Goal: Task Accomplishment & Management: Use online tool/utility

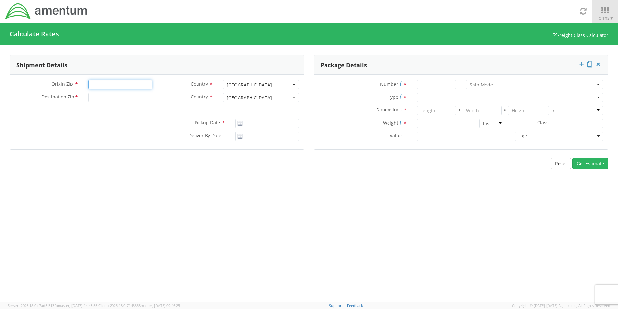
click at [108, 84] on input "Origin Zip *" at bounding box center [120, 85] width 64 height 10
type input "20166"
click at [248, 100] on div "[GEOGRAPHIC_DATA]" at bounding box center [249, 97] width 45 height 6
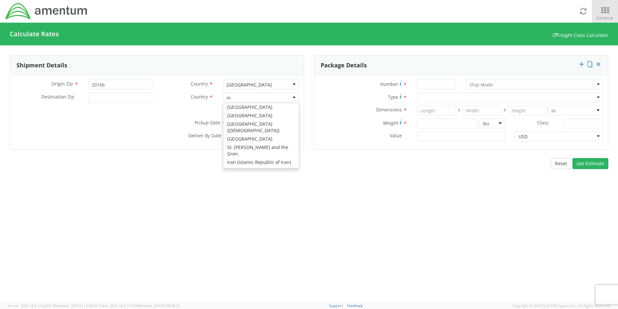
scroll to position [2, 0]
type input "nep"
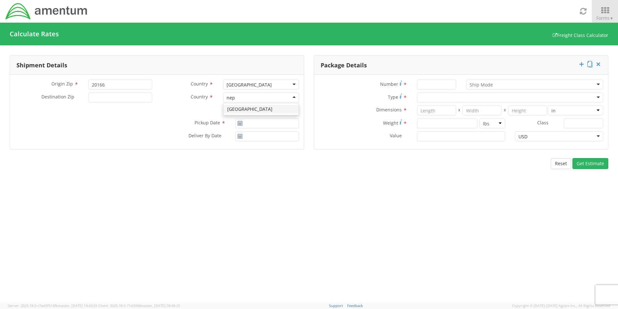
click at [247, 113] on div "[GEOGRAPHIC_DATA]" at bounding box center [260, 109] width 75 height 12
click at [130, 95] on input "Destination Zip *" at bounding box center [120, 97] width 64 height 10
type input "44606"
click at [240, 124] on icon at bounding box center [239, 123] width 5 height 5
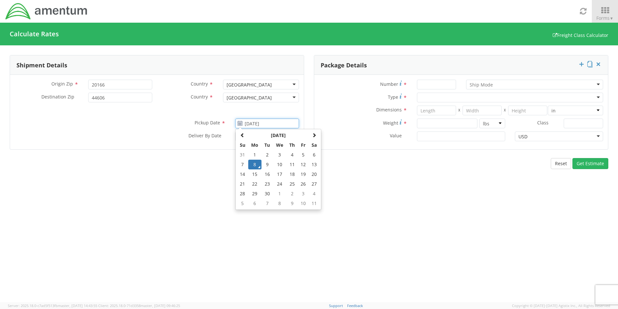
click at [247, 124] on input "[DATE]" at bounding box center [267, 123] width 64 height 10
click at [300, 166] on td "12" at bounding box center [303, 164] width 11 height 10
type input "[DATE]"
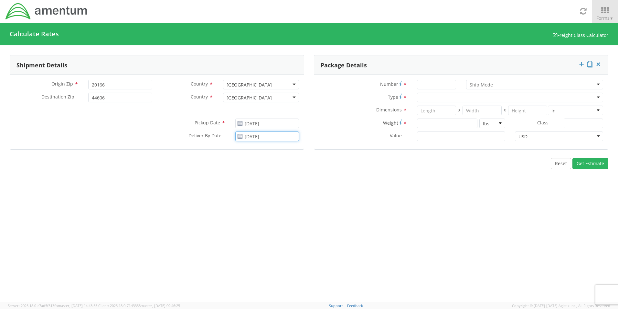
click at [258, 135] on input "[DATE]" at bounding box center [267, 136] width 64 height 10
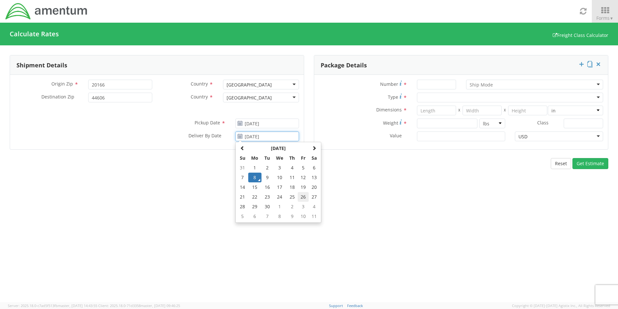
click at [304, 194] on td "26" at bounding box center [303, 197] width 11 height 10
type input "[DATE]"
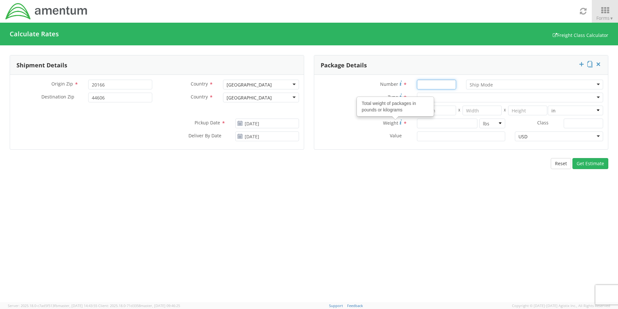
click at [324, 82] on input "Number *" at bounding box center [436, 85] width 39 height 10
type input "6"
click at [237, 202] on div "Shipment Details Origin Zip * 20166 Country * [GEOGRAPHIC_DATA] [GEOGRAPHIC_DAT…" at bounding box center [309, 173] width 618 height 256
click at [324, 85] on div at bounding box center [534, 85] width 137 height 10
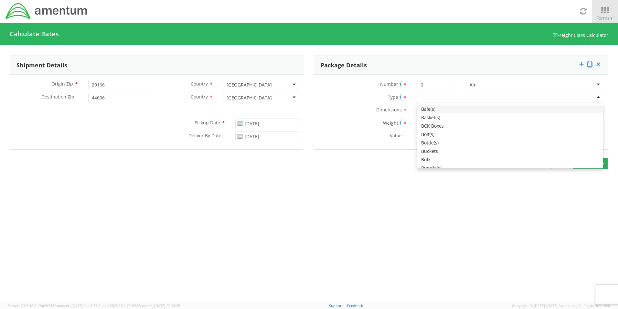
click at [324, 100] on div at bounding box center [510, 97] width 186 height 10
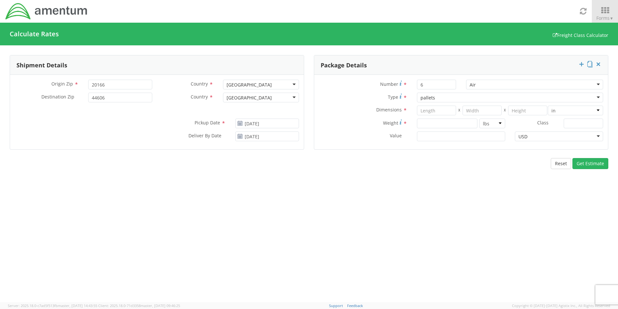
click at [324, 100] on div at bounding box center [510, 97] width 186 height 10
type input "pallets"
click at [324, 117] on div "Dimensions * X X in cm ft" at bounding box center [461, 111] width 294 height 13
click at [324, 92] on div "Air Air Air LTL Small Package" at bounding box center [534, 86] width 147 height 13
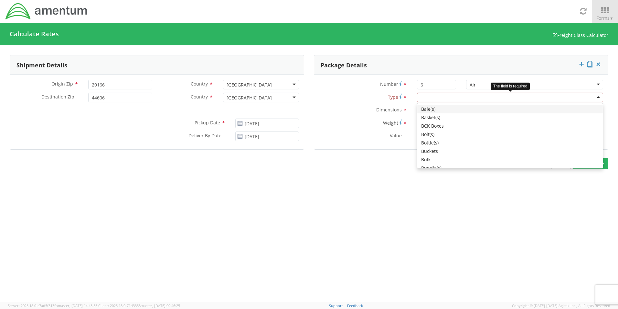
click at [324, 96] on div at bounding box center [510, 97] width 186 height 10
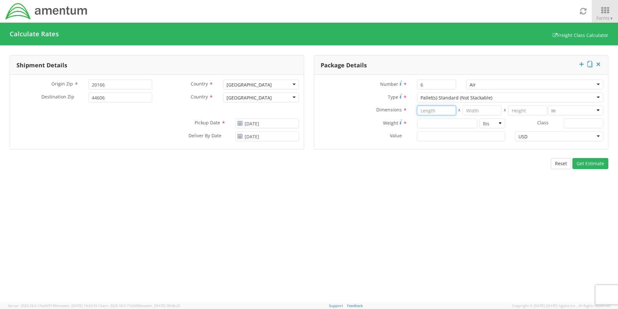
click at [324, 109] on input "number" at bounding box center [436, 110] width 39 height 10
type input "48"
type input "40"
type input "47"
click at [324, 124] on input "number" at bounding box center [447, 123] width 60 height 10
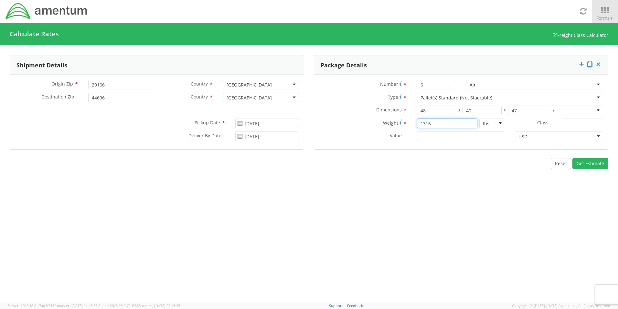
type input "1316"
click at [324, 125] on select "lbs kgs" at bounding box center [493, 123] width 26 height 10
select select "KGS"
click at [324, 118] on select "lbs kgs" at bounding box center [493, 123] width 26 height 10
type input "596.93"
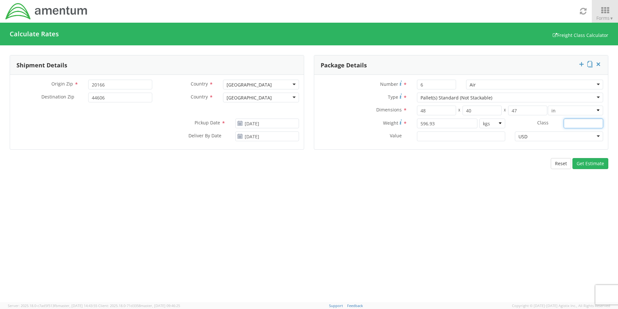
click at [324, 121] on input "Class *" at bounding box center [583, 123] width 39 height 10
type input "DG"
click at [324, 165] on div "Reset Get Estimate" at bounding box center [309, 163] width 609 height 11
click at [324, 136] on input "Value *" at bounding box center [461, 136] width 88 height 10
type input "477612.42"
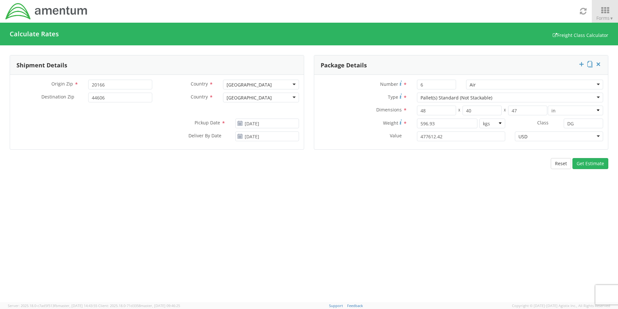
click at [324, 156] on div "Package Details Number * 6 Air Air Air LTL Small Package Type * Pallet(s) Stand…" at bounding box center [461, 106] width 304 height 103
click at [324, 163] on button "Get Estimate" at bounding box center [591, 163] width 36 height 11
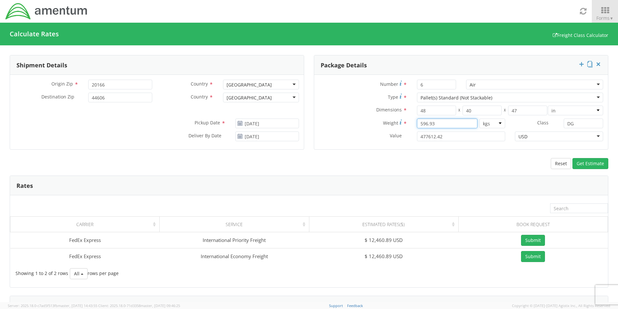
drag, startPoint x: 435, startPoint y: 124, endPoint x: 389, endPoint y: 124, distance: 46.6
click at [324, 124] on div "Weight * 596.93 lbs kgs" at bounding box center [412, 123] width 196 height 10
type input "1316"
click at [324, 152] on div "Package Details Number * 6 Air Air Air LTL Small Package Type * Pallet(s) Stand…" at bounding box center [461, 106] width 304 height 103
click at [324, 161] on button "Get Estimate" at bounding box center [591, 163] width 36 height 11
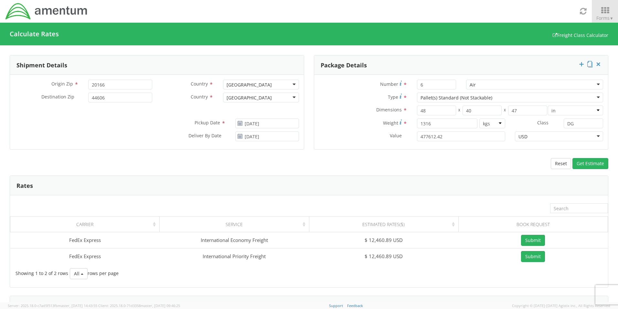
click at [324, 176] on div "Rates" at bounding box center [309, 185] width 598 height 19
click at [281, 164] on div "Reset Get Estimate" at bounding box center [309, 163] width 609 height 11
